Goal: Task Accomplishment & Management: Use online tool/utility

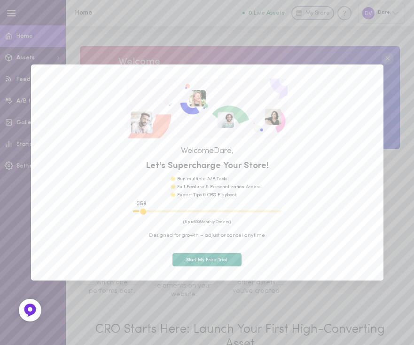
click at [210, 259] on button "Start My Free Trial" at bounding box center [208, 259] width 70 height 13
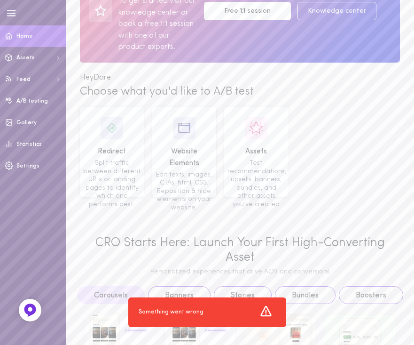
scroll to position [169, 0]
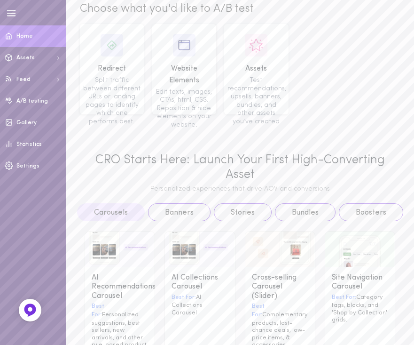
click at [27, 104] on link "A/B testing" at bounding box center [33, 101] width 66 height 22
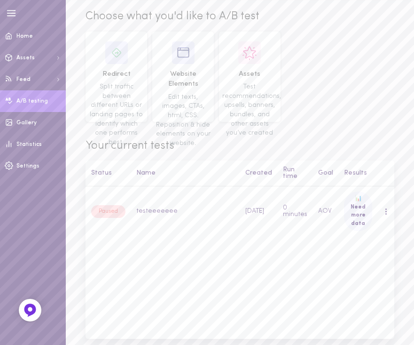
scroll to position [56, 0]
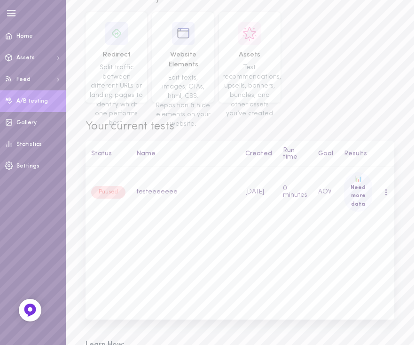
click at [388, 191] on div at bounding box center [386, 192] width 6 height 10
click at [192, 231] on div "Status Name Created Run time Goal Results Paused testeeeeeee 18.09.2025 0 minut…" at bounding box center [240, 230] width 309 height 178
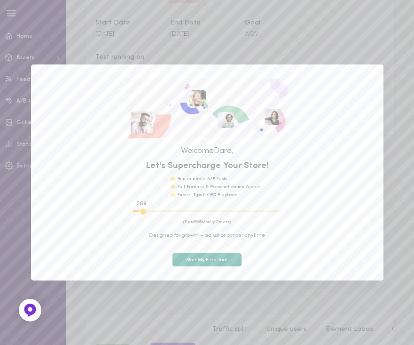
scroll to position [113, 0]
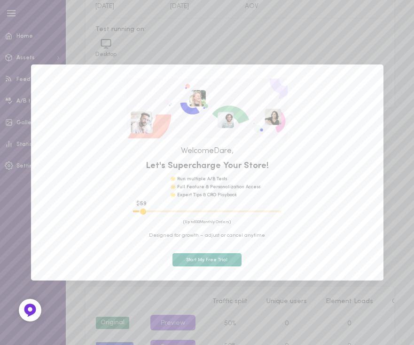
click at [203, 260] on button "Start My Free Trial" at bounding box center [208, 259] width 70 height 13
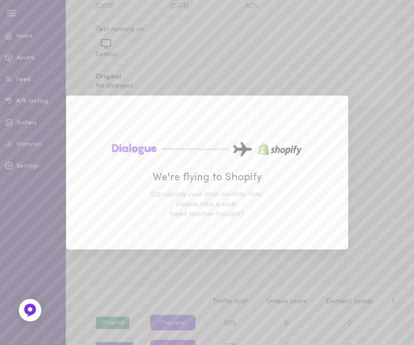
click at [315, 86] on div "We're flying to Shopify Calculating your shop monthly rate, please take a seat.…" at bounding box center [207, 172] width 414 height 345
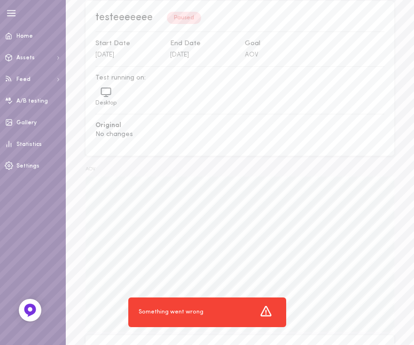
scroll to position [0, 0]
